Goal: Task Accomplishment & Management: Use online tool/utility

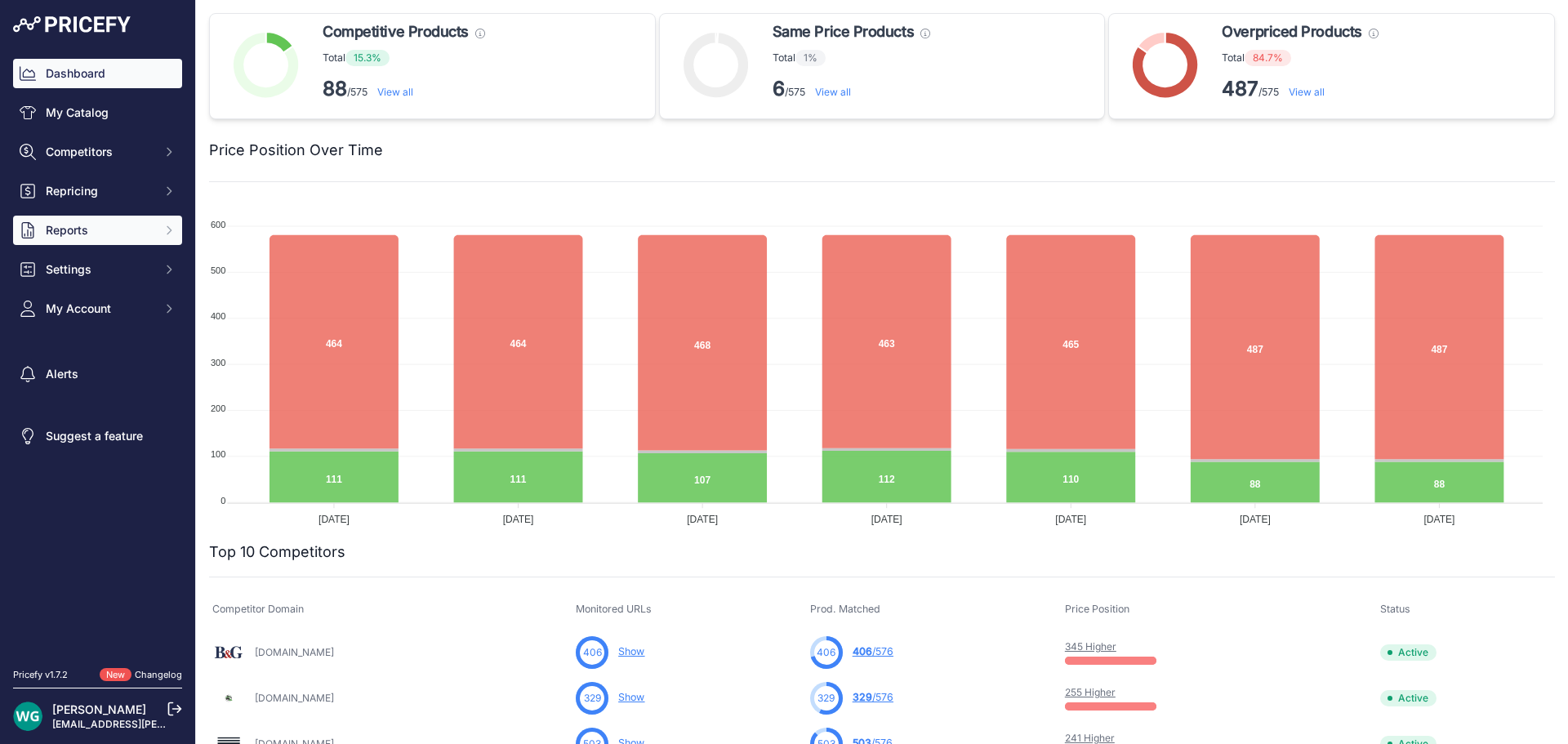
click at [60, 239] on button "Reports" at bounding box center [98, 230] width 169 height 30
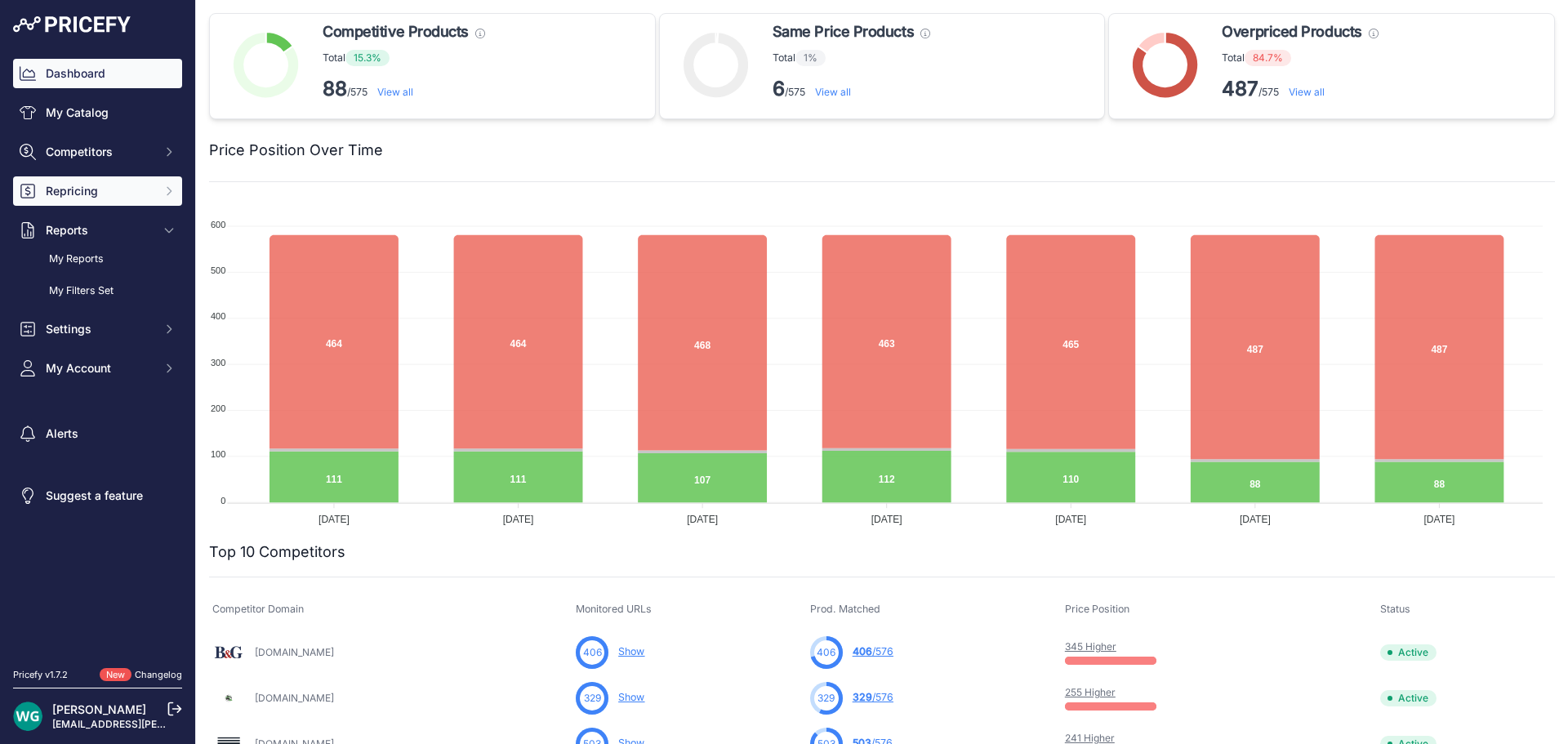
click at [95, 199] on button "Repricing" at bounding box center [98, 190] width 169 height 30
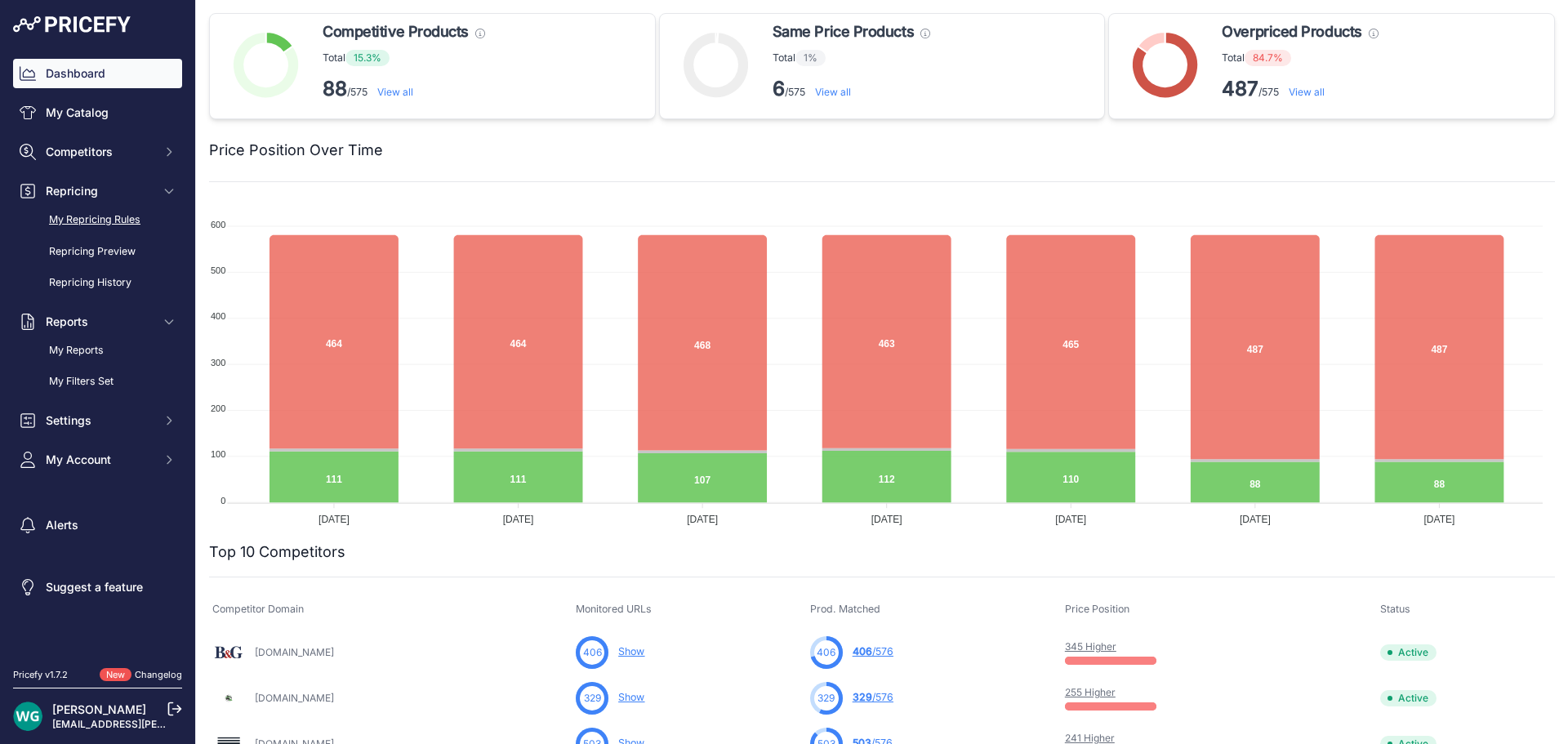
click at [103, 219] on link "My Repricing Rules" at bounding box center [98, 220] width 169 height 29
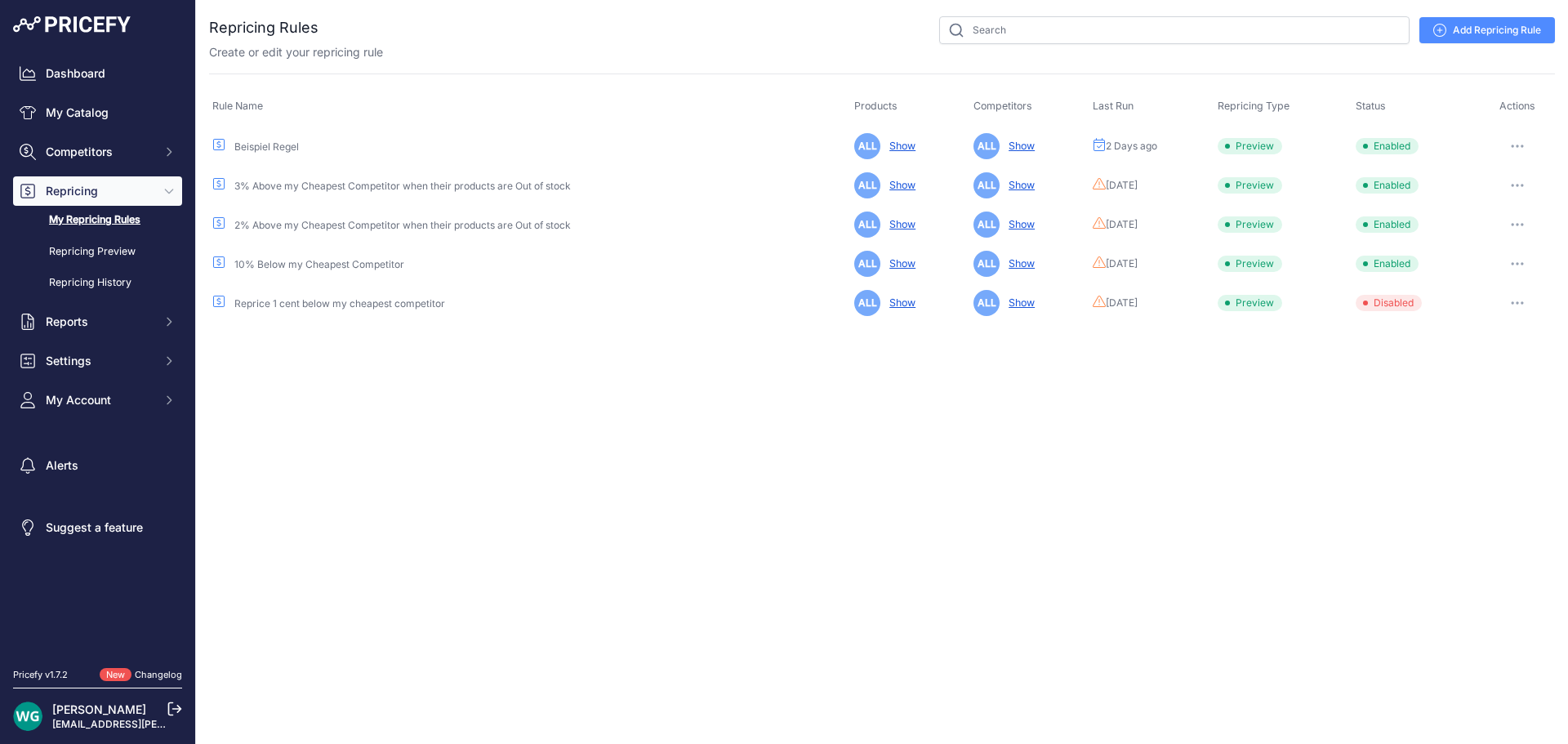
click at [1530, 150] on button "button" at bounding box center [1517, 146] width 33 height 23
click at [1501, 236] on button "Reprice Now" at bounding box center [1499, 232] width 105 height 26
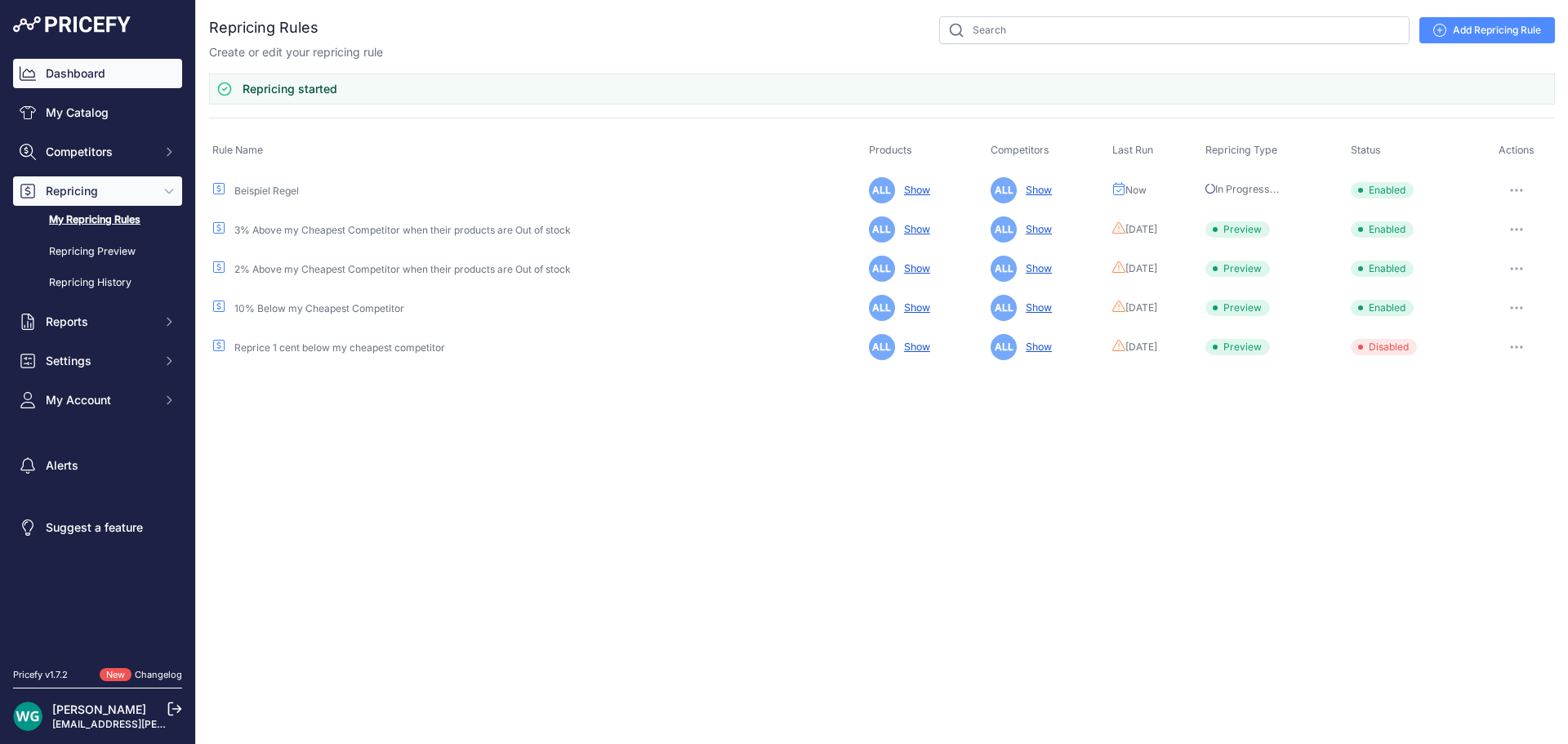
click at [124, 62] on link "Dashboard" at bounding box center [98, 73] width 169 height 30
